Goal: Browse casually

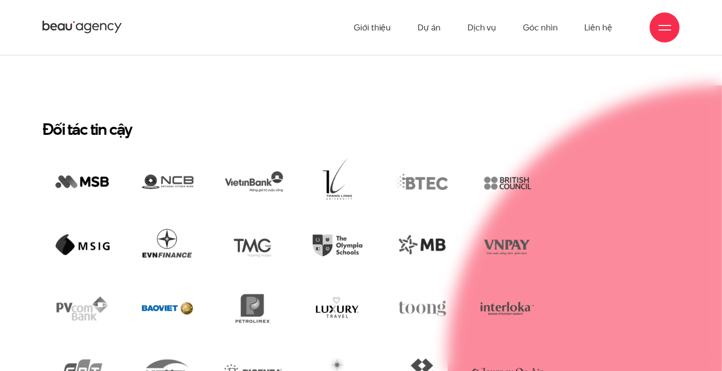
scroll to position [1856, 0]
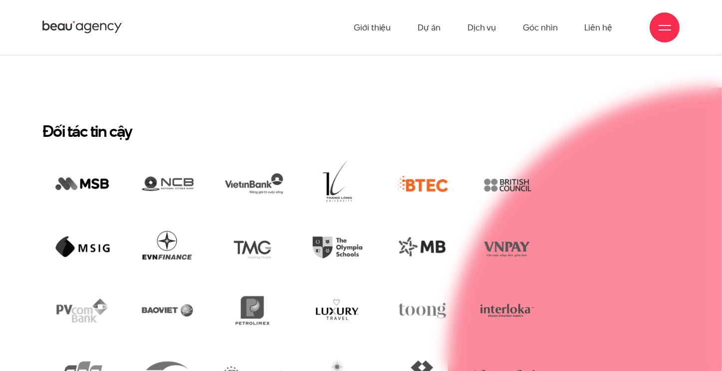
click at [423, 157] on img at bounding box center [422, 184] width 80 height 54
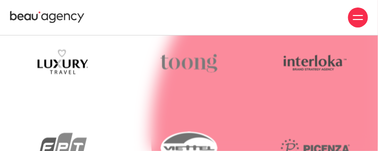
scroll to position [2279, 0]
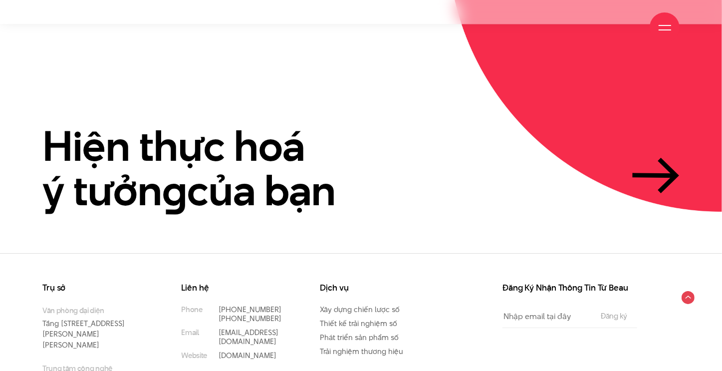
click at [666, 26] on div at bounding box center [664, 27] width 12 height 12
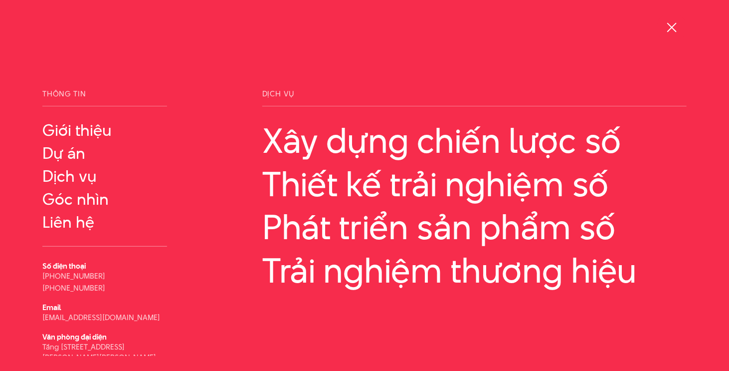
click at [670, 28] on span at bounding box center [671, 26] width 9 height 9
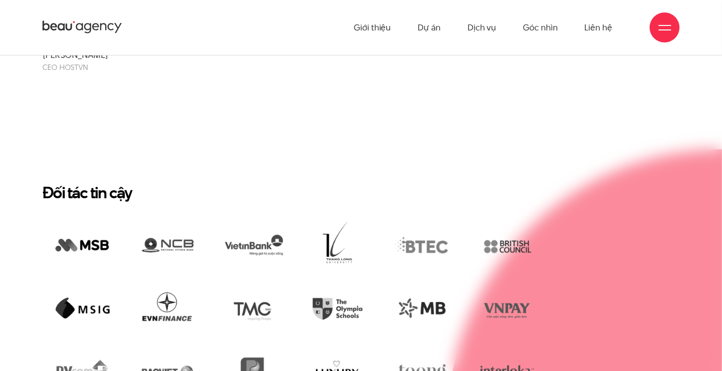
scroll to position [1664, 0]
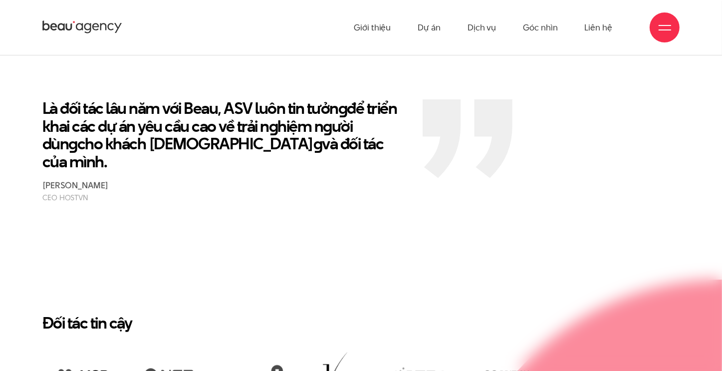
click at [663, 29] on span at bounding box center [664, 29] width 12 height 1
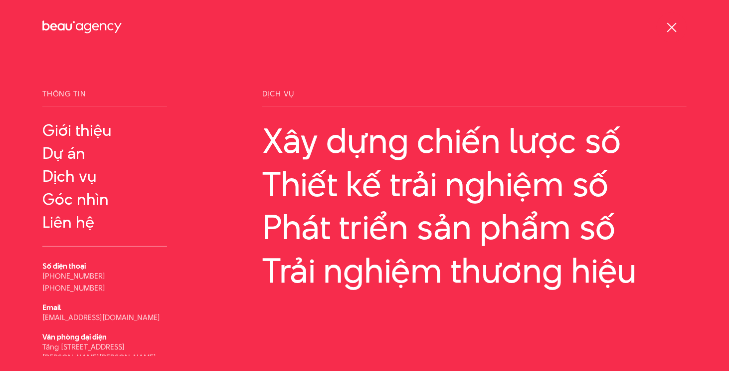
click at [671, 25] on span at bounding box center [671, 26] width 9 height 9
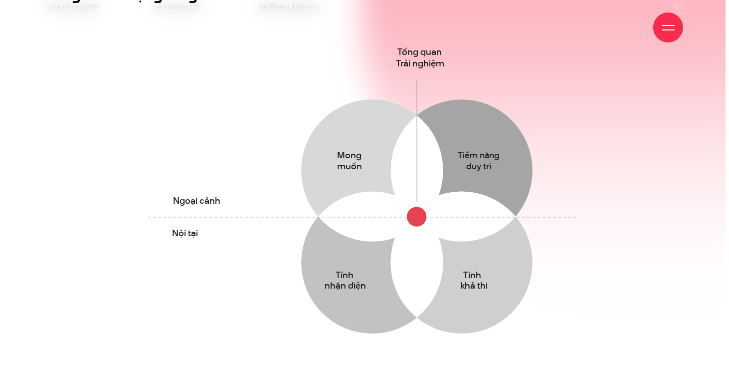
scroll to position [598, 0]
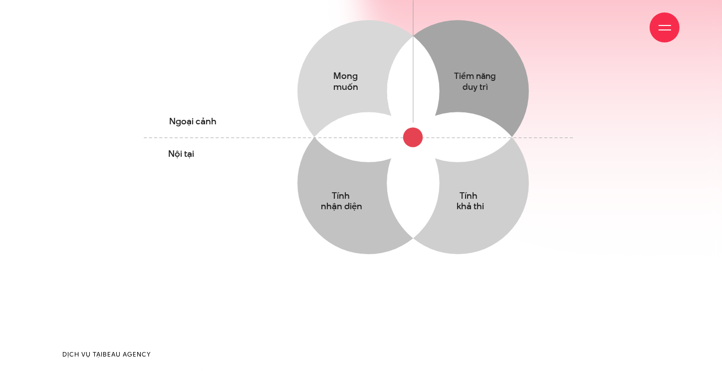
click at [667, 26] on div at bounding box center [664, 27] width 12 height 12
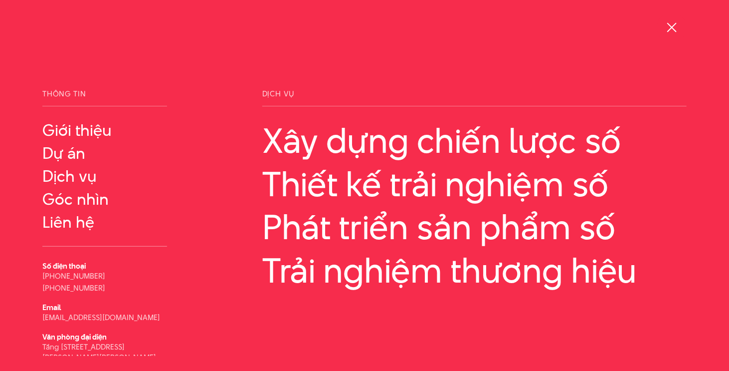
click at [667, 26] on div at bounding box center [672, 27] width 12 height 12
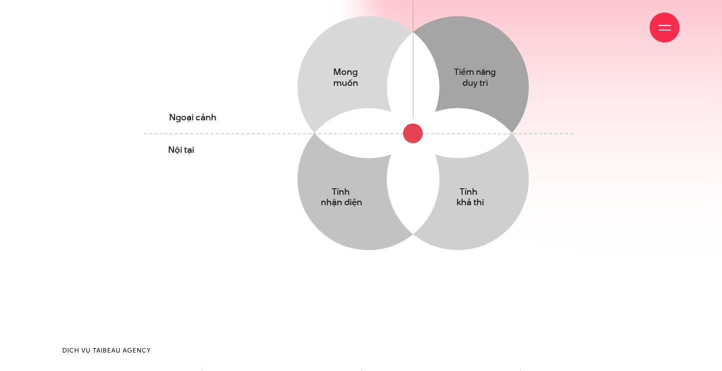
click at [667, 26] on div at bounding box center [664, 27] width 12 height 12
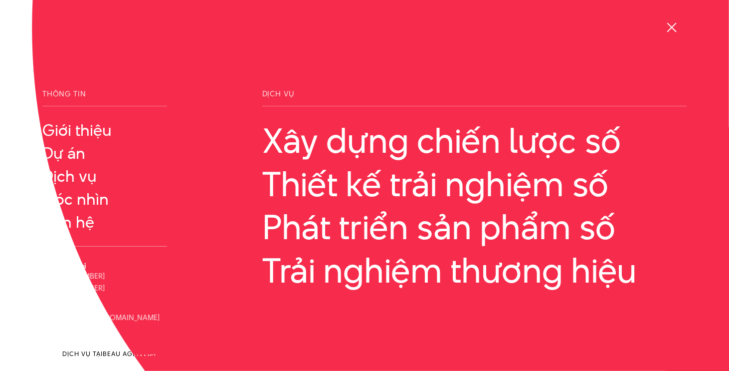
click at [667, 26] on div at bounding box center [672, 27] width 12 height 12
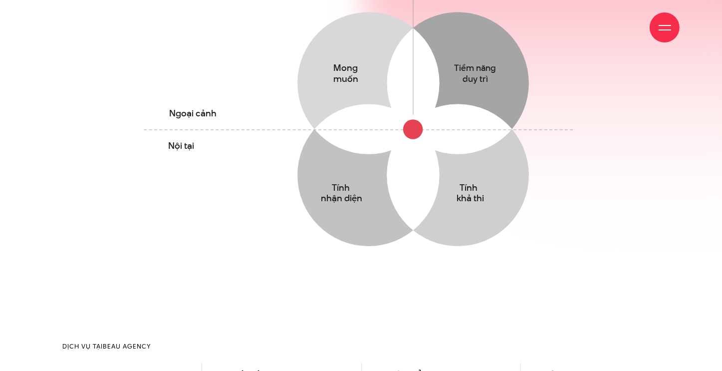
click at [665, 27] on div at bounding box center [664, 27] width 12 height 12
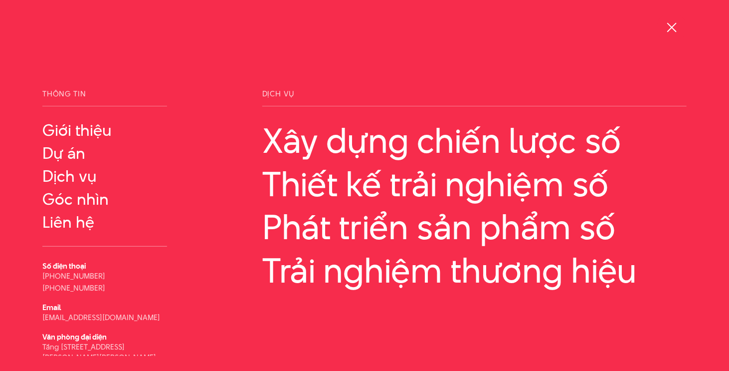
click at [664, 35] on div at bounding box center [672, 27] width 30 height 30
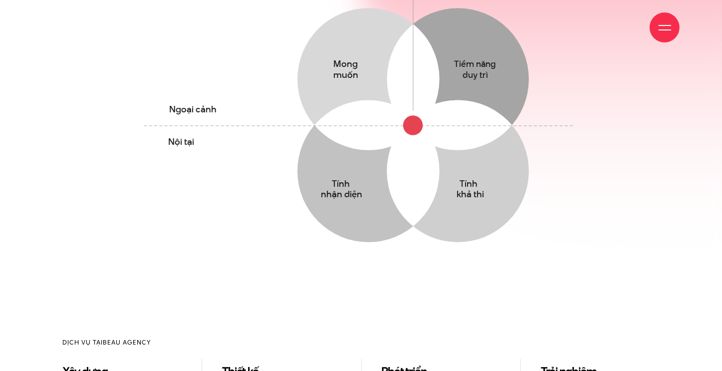
click at [664, 35] on div at bounding box center [664, 27] width 30 height 30
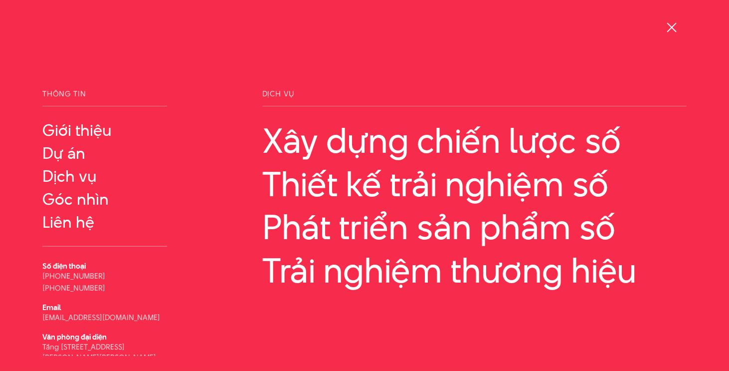
click at [664, 35] on div at bounding box center [672, 27] width 30 height 30
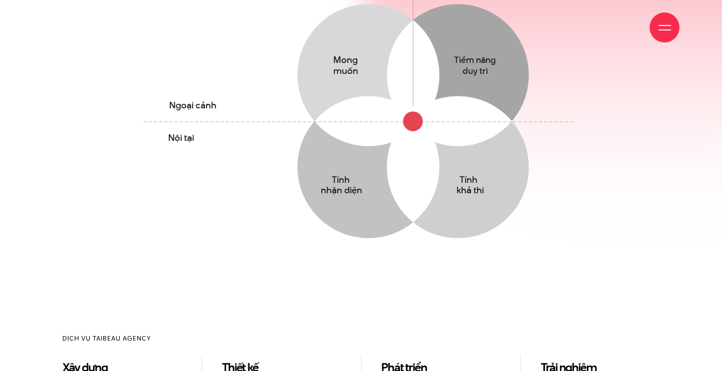
click at [664, 35] on div at bounding box center [664, 27] width 30 height 30
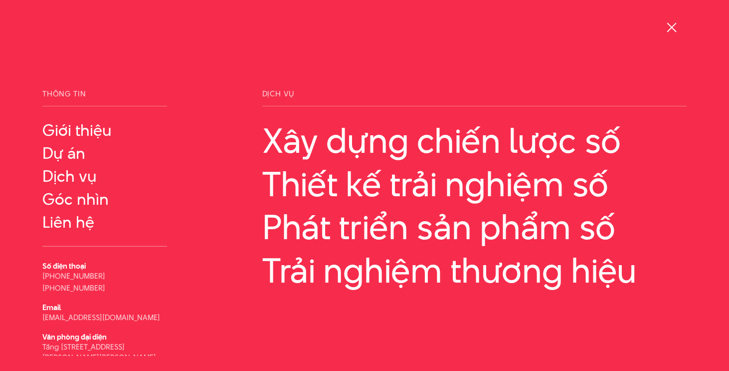
click at [664, 35] on div at bounding box center [672, 27] width 30 height 30
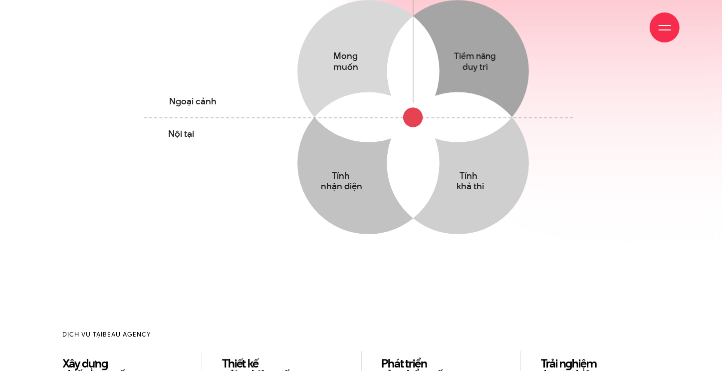
click at [664, 35] on div at bounding box center [664, 27] width 30 height 30
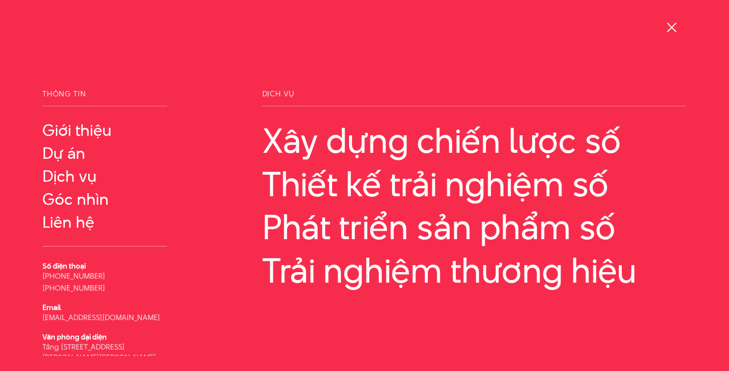
click at [660, 35] on div at bounding box center [672, 27] width 30 height 30
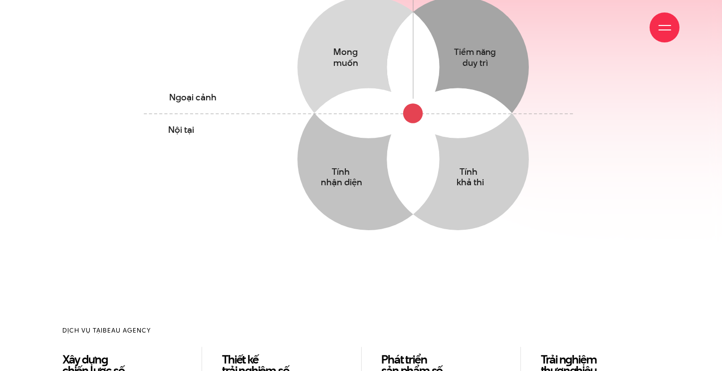
click at [660, 35] on div at bounding box center [664, 27] width 30 height 30
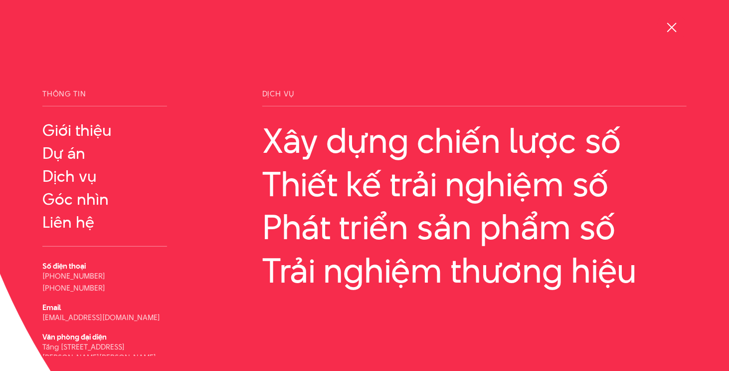
click at [660, 35] on div at bounding box center [672, 27] width 30 height 30
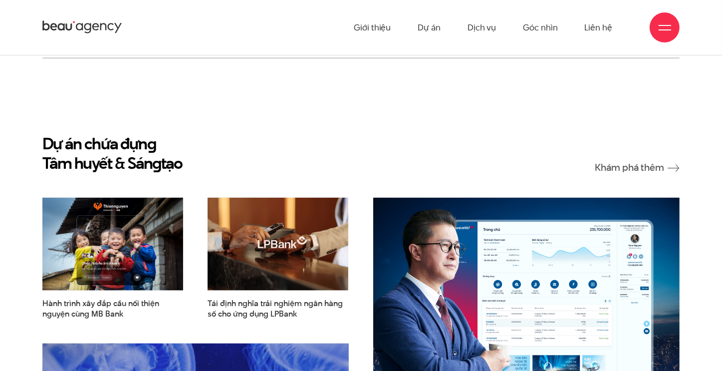
scroll to position [776, 0]
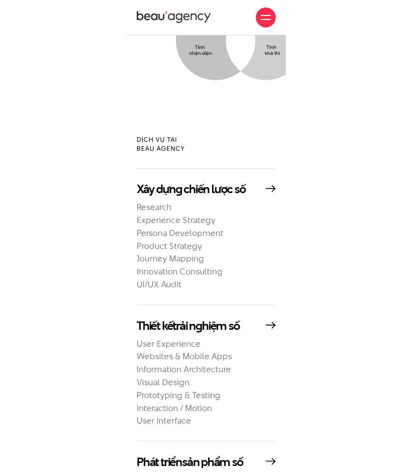
scroll to position [533, 0]
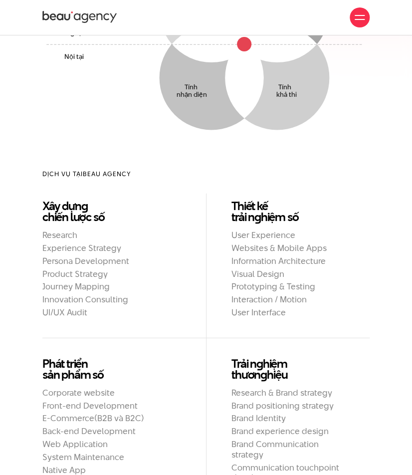
click at [360, 19] on span at bounding box center [360, 19] width 10 height 1
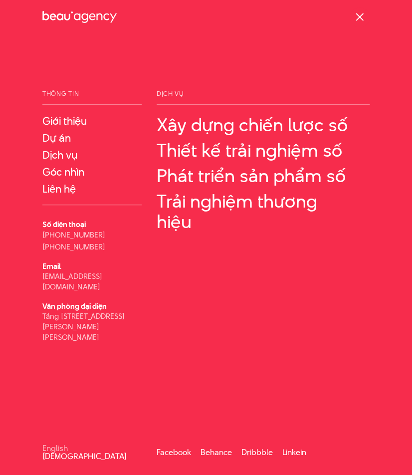
click at [359, 17] on span at bounding box center [360, 17] width 8 height 8
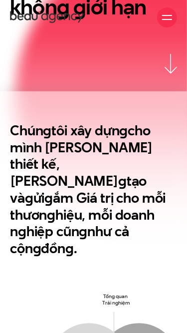
scroll to position [0, 0]
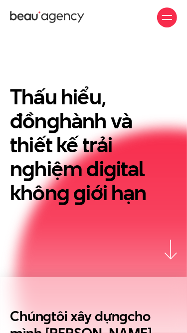
click at [163, 19] on span at bounding box center [167, 19] width 10 height 1
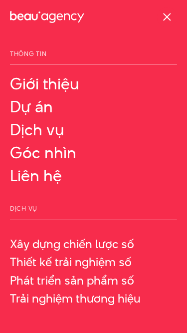
click at [165, 22] on div at bounding box center [167, 17] width 10 height 10
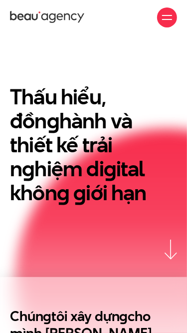
click at [165, 22] on div at bounding box center [167, 17] width 10 height 10
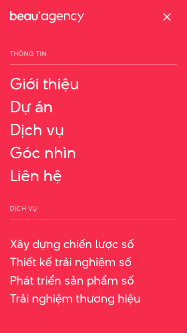
click at [165, 22] on div at bounding box center [167, 17] width 10 height 10
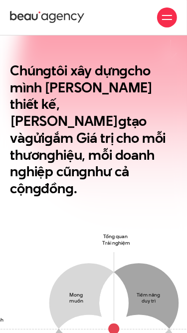
scroll to position [249, 0]
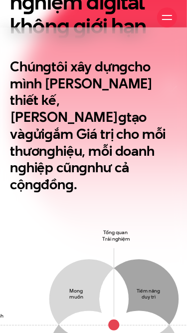
click at [162, 17] on div at bounding box center [167, 17] width 10 height 10
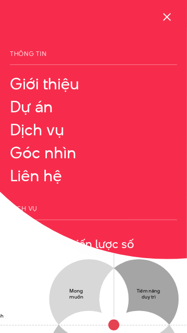
click at [162, 17] on div at bounding box center [167, 17] width 10 height 10
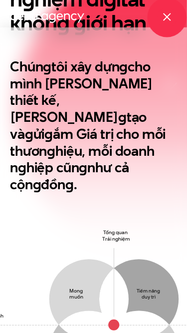
scroll to position [0, 0]
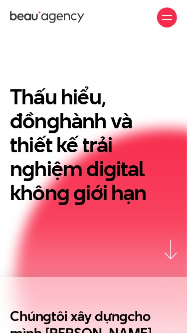
click at [170, 22] on div at bounding box center [167, 17] width 10 height 10
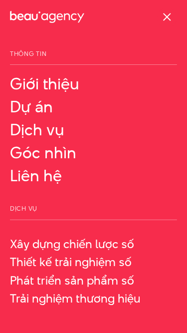
click at [170, 22] on div at bounding box center [167, 17] width 10 height 10
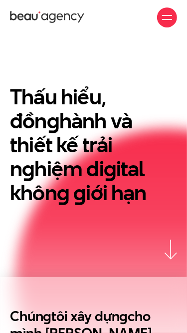
click at [166, 21] on div at bounding box center [167, 17] width 10 height 10
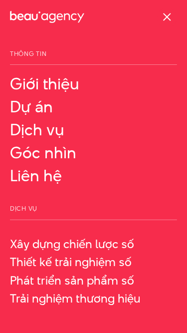
click at [168, 21] on div at bounding box center [167, 17] width 10 height 10
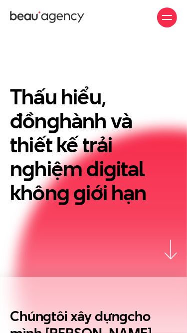
click at [168, 21] on div at bounding box center [167, 17] width 10 height 10
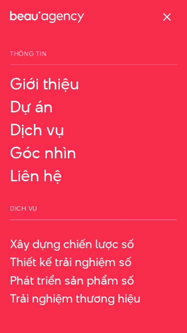
click at [166, 19] on div at bounding box center [167, 17] width 10 height 10
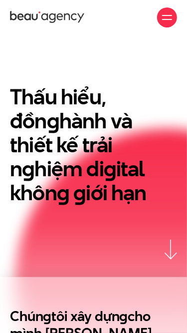
click at [169, 17] on div at bounding box center [167, 17] width 10 height 10
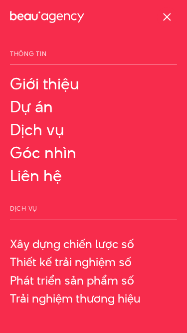
click at [167, 17] on span at bounding box center [167, 17] width 8 height 8
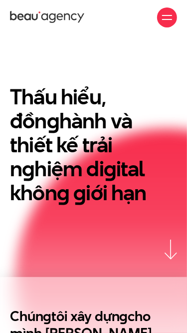
click at [167, 90] on h1 "Thấu hiểu, đồn g hành và thiết kế trải n g hiệm di g ital khôn g g iới hạn" at bounding box center [93, 145] width 167 height 120
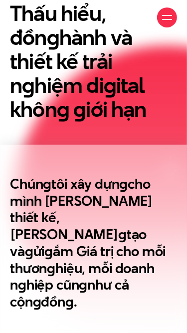
scroll to position [150, 0]
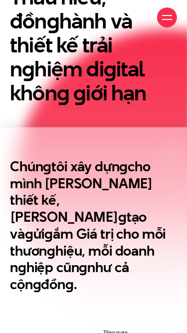
click at [169, 24] on div at bounding box center [167, 17] width 20 height 20
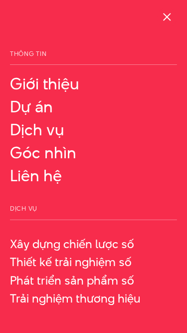
click at [169, 24] on div at bounding box center [167, 17] width 20 height 20
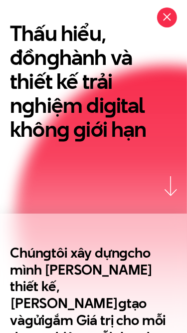
scroll to position [0, 0]
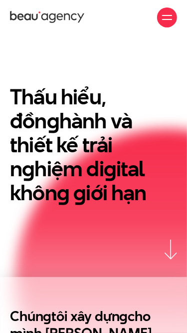
click at [168, 18] on div at bounding box center [167, 17] width 10 height 10
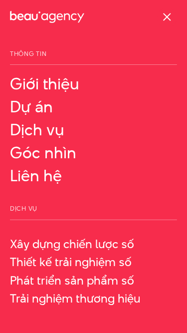
click at [167, 17] on span at bounding box center [167, 17] width 8 height 8
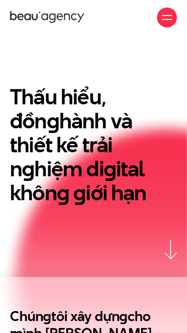
click at [168, 18] on div at bounding box center [167, 17] width 10 height 10
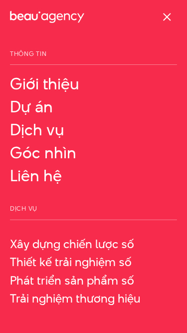
click at [172, 16] on div at bounding box center [167, 17] width 10 height 10
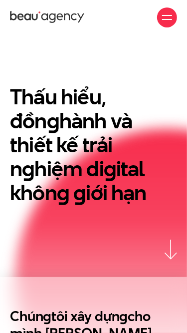
click at [163, 21] on div at bounding box center [167, 17] width 10 height 10
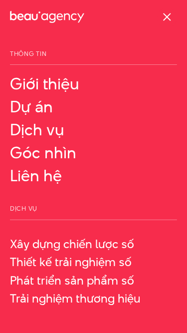
click at [163, 21] on div at bounding box center [167, 17] width 10 height 10
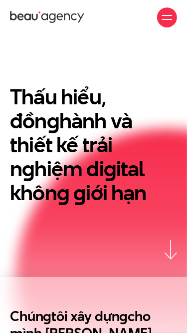
click at [165, 20] on div at bounding box center [167, 17] width 10 height 10
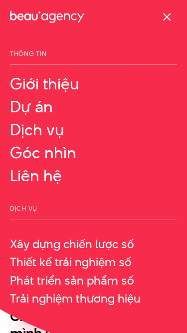
click at [172, 19] on div at bounding box center [167, 17] width 10 height 10
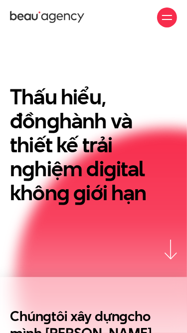
click at [166, 21] on div at bounding box center [167, 17] width 10 height 10
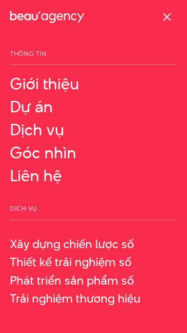
click at [167, 17] on span at bounding box center [167, 17] width 8 height 8
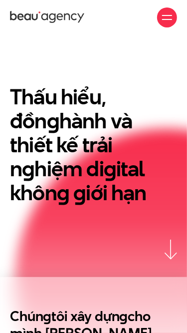
click at [168, 19] on span at bounding box center [167, 19] width 10 height 1
